Goal: Information Seeking & Learning: Check status

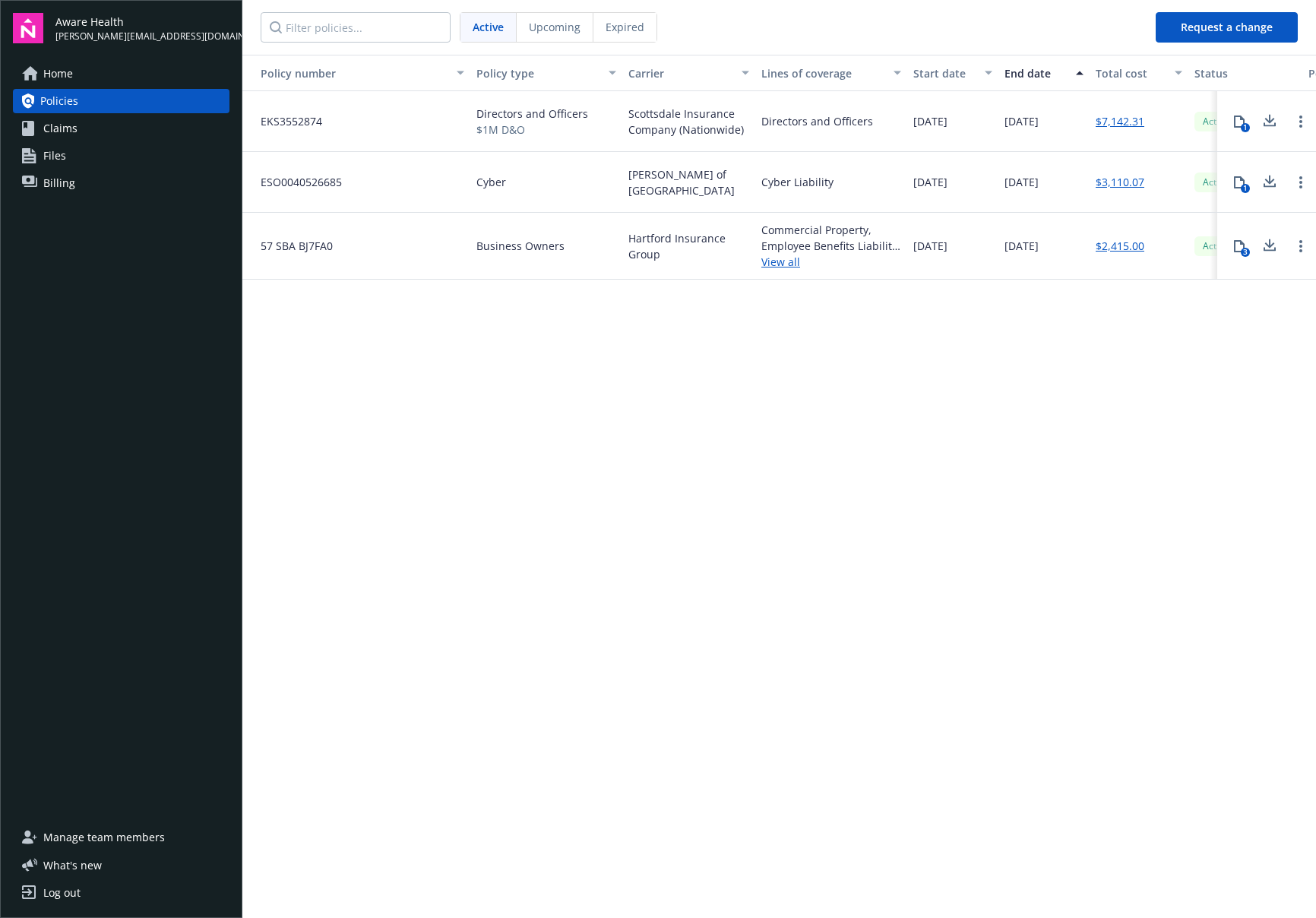
scroll to position [0, 180]
